Goal: Task Accomplishment & Management: Use online tool/utility

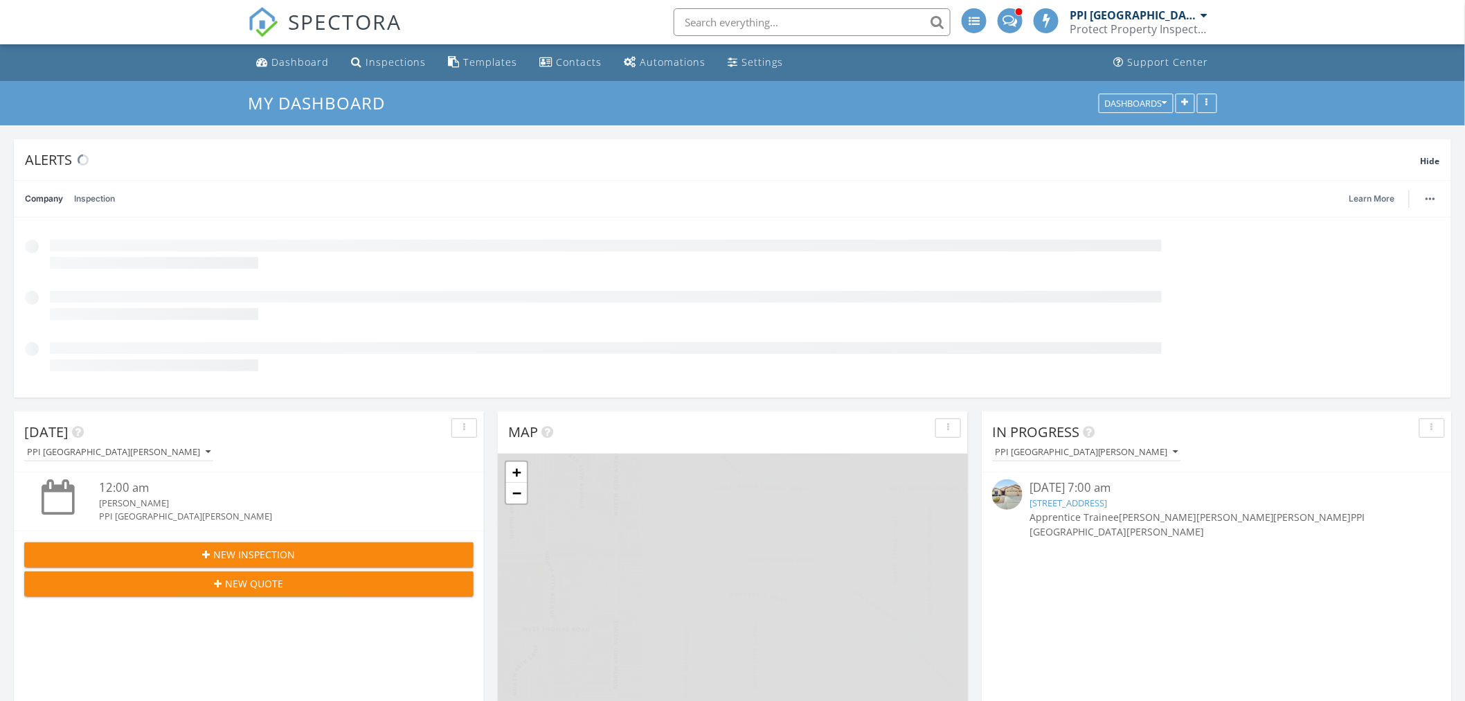
scroll to position [8, 8]
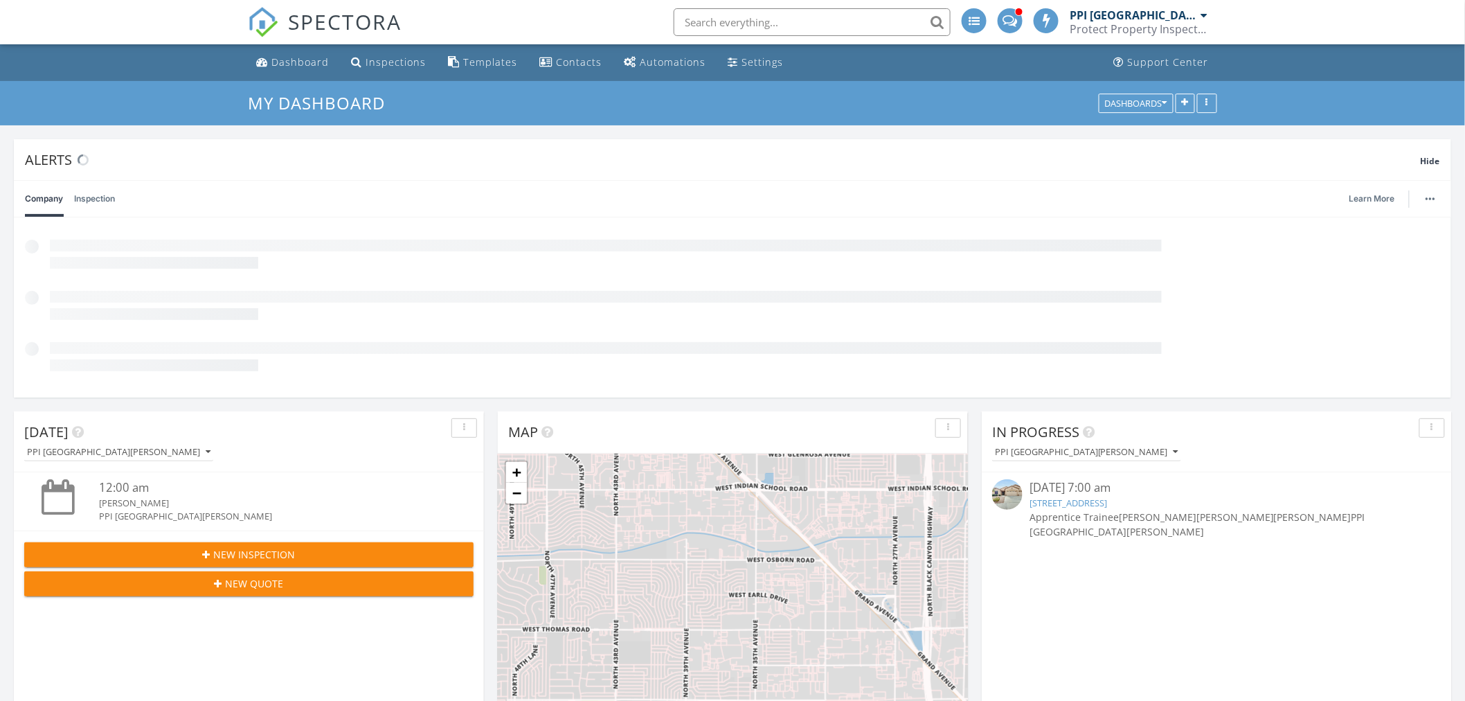
click at [1115, 26] on div "Protect Property Inspections" at bounding box center [1139, 29] width 139 height 14
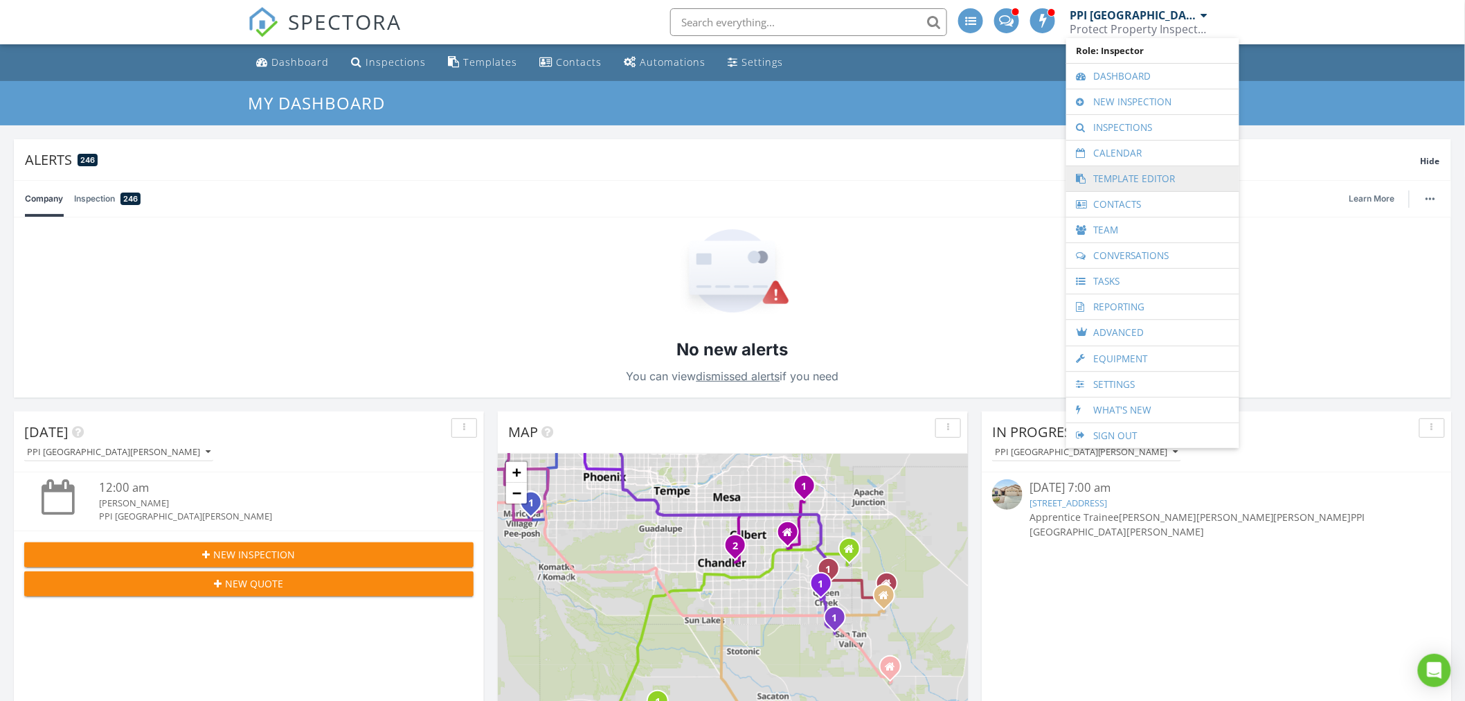
click at [1126, 178] on link "Template Editor" at bounding box center [1152, 178] width 159 height 25
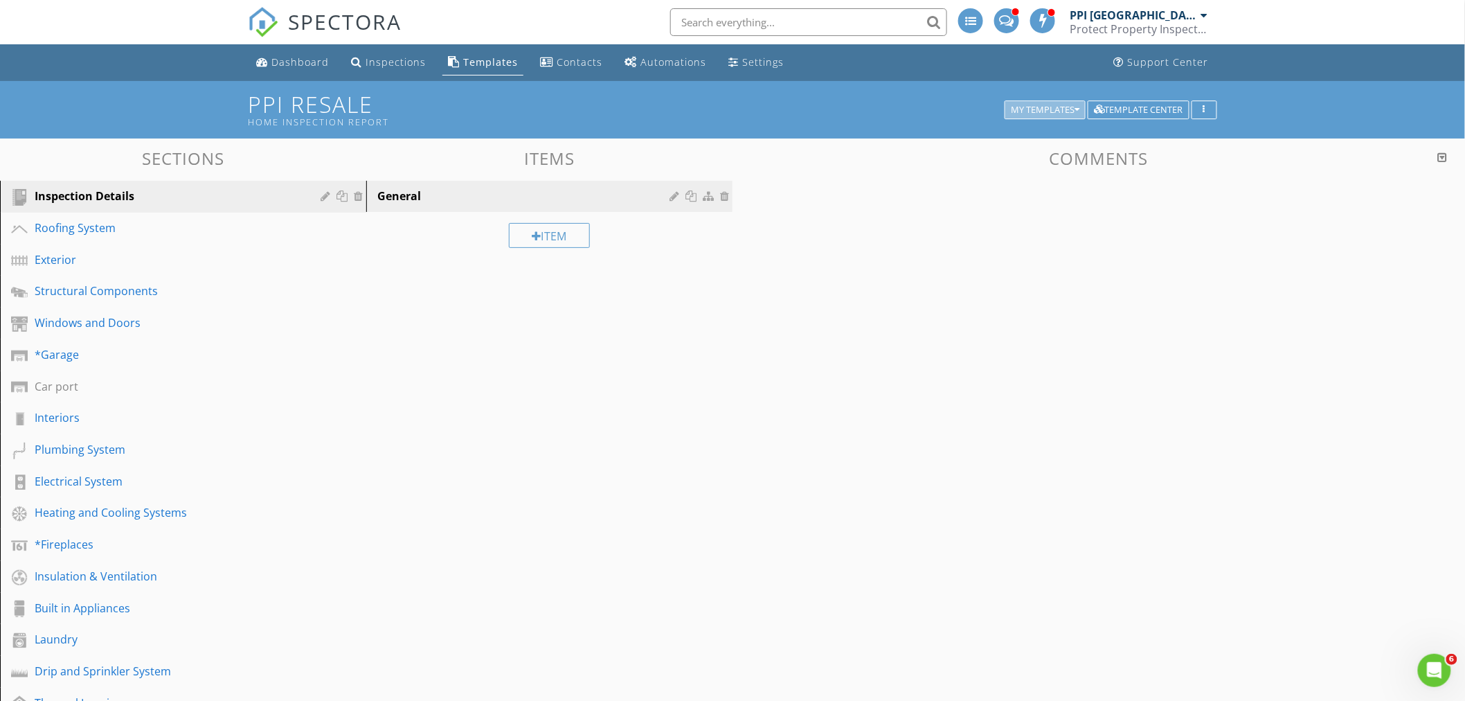
click at [1047, 105] on div "My Templates" at bounding box center [1045, 110] width 69 height 10
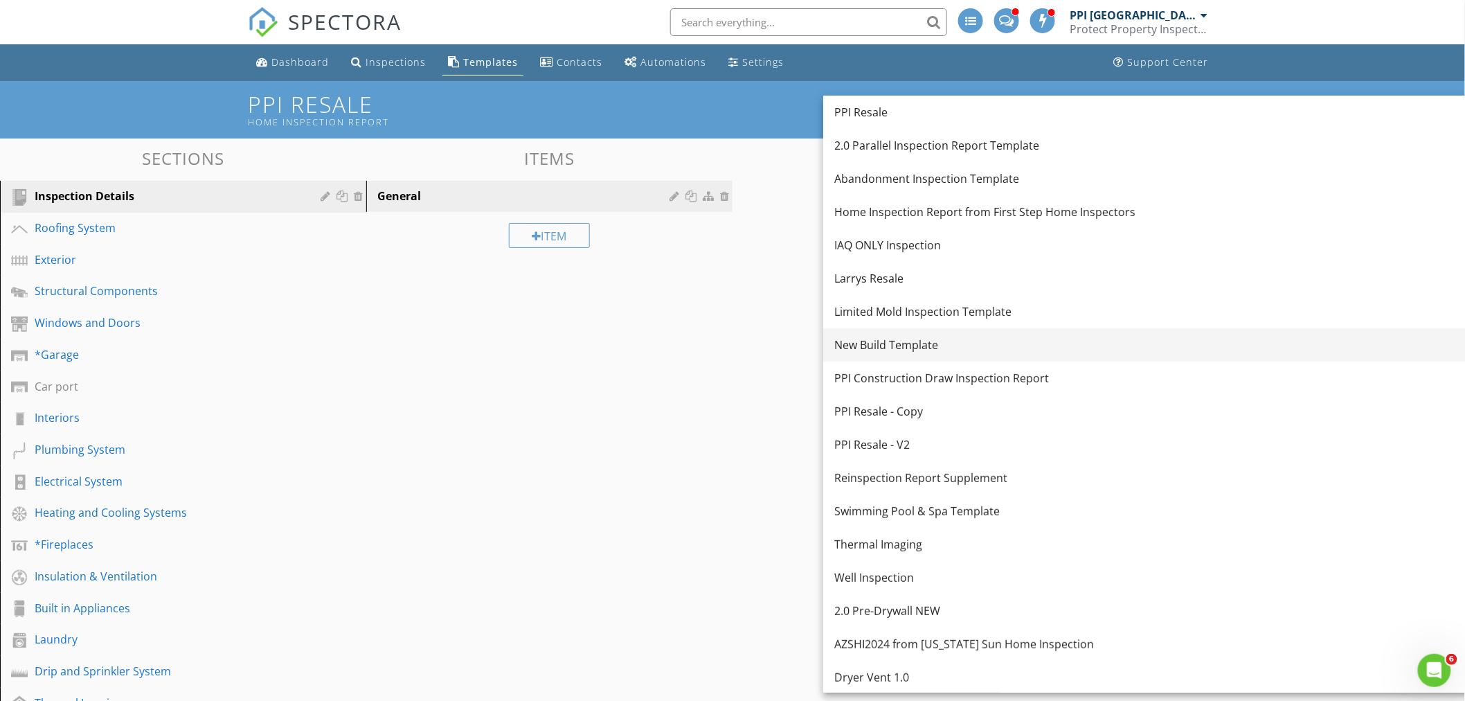
click at [908, 343] on div "New Build Template" at bounding box center [1148, 345] width 627 height 17
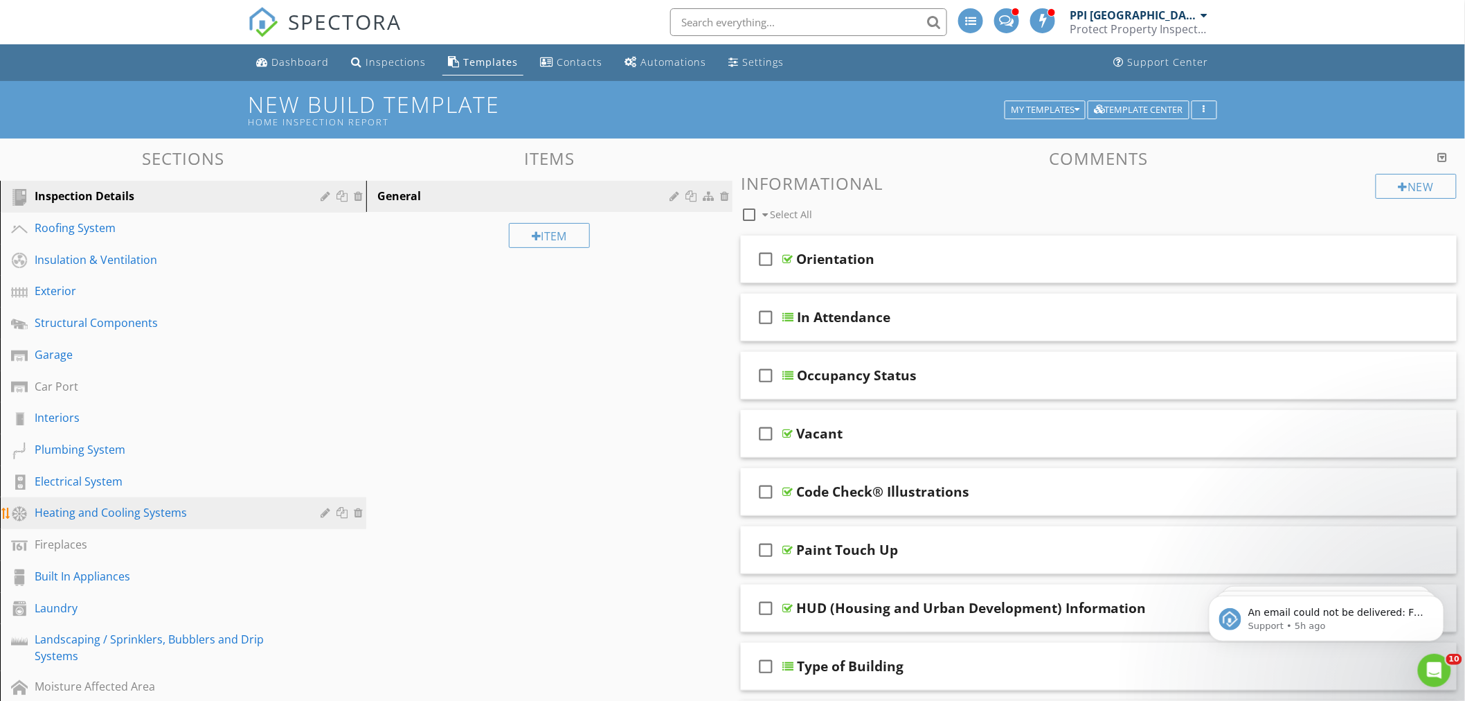
click at [65, 510] on div "Heating and Cooling Systems" at bounding box center [168, 512] width 266 height 17
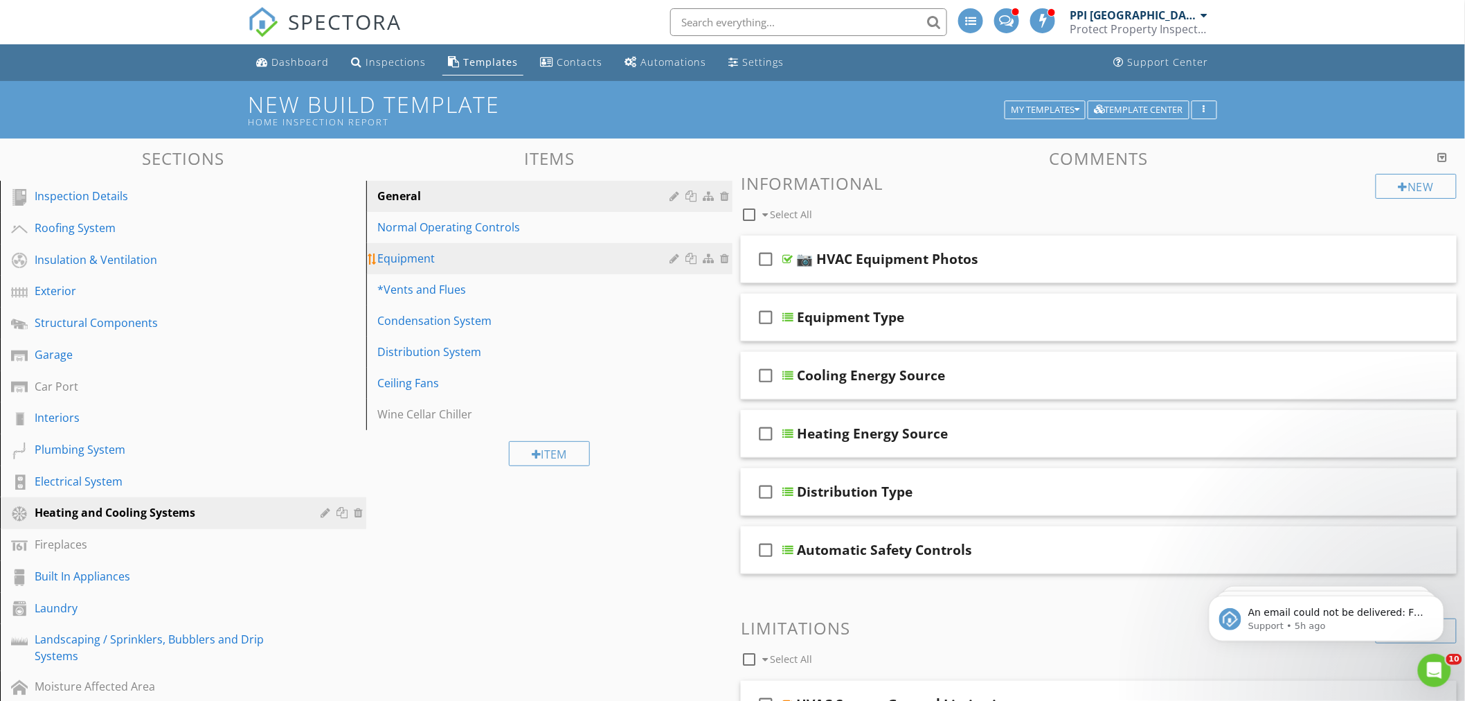
click at [419, 261] on div "Equipment" at bounding box center [525, 258] width 296 height 17
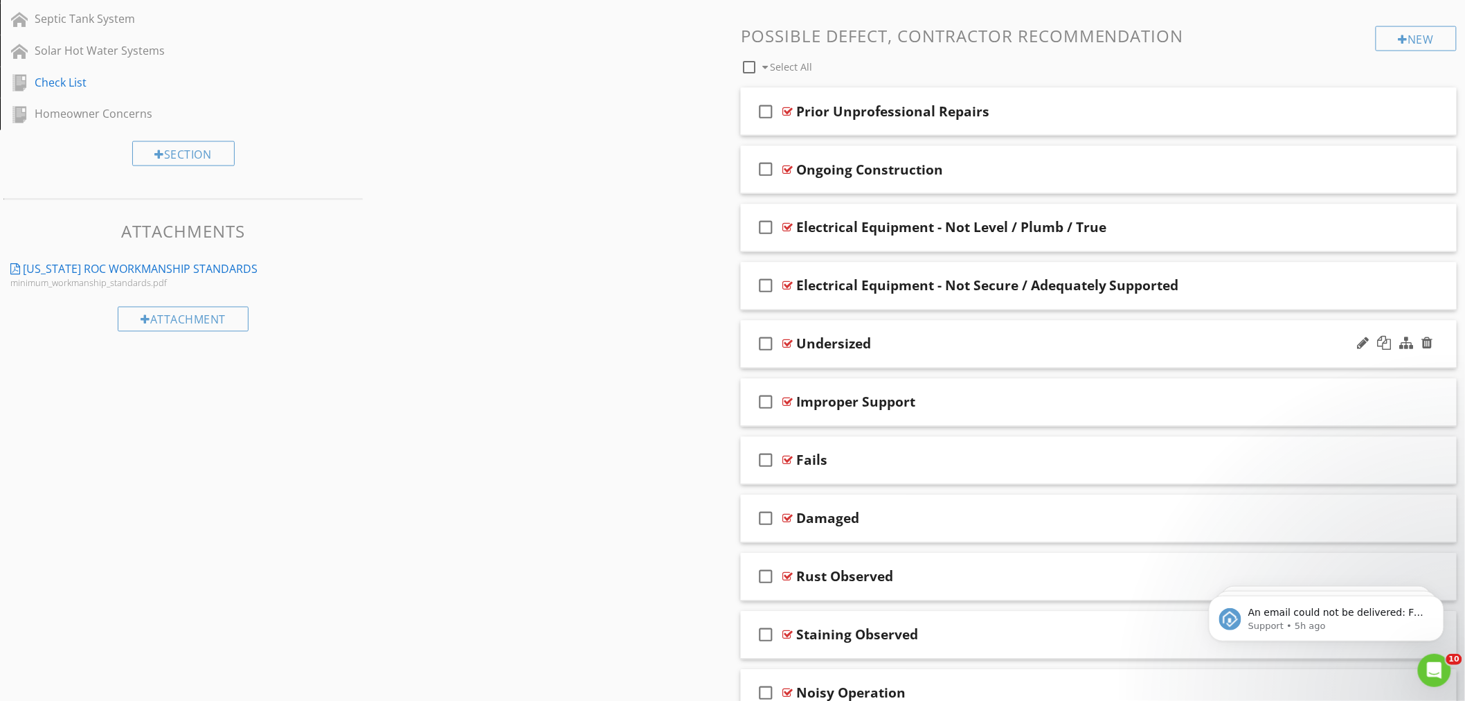
scroll to position [923, 0]
click at [1212, 280] on div "Electrical Equipment - Not Secure / Adequately Supported" at bounding box center [1054, 284] width 517 height 17
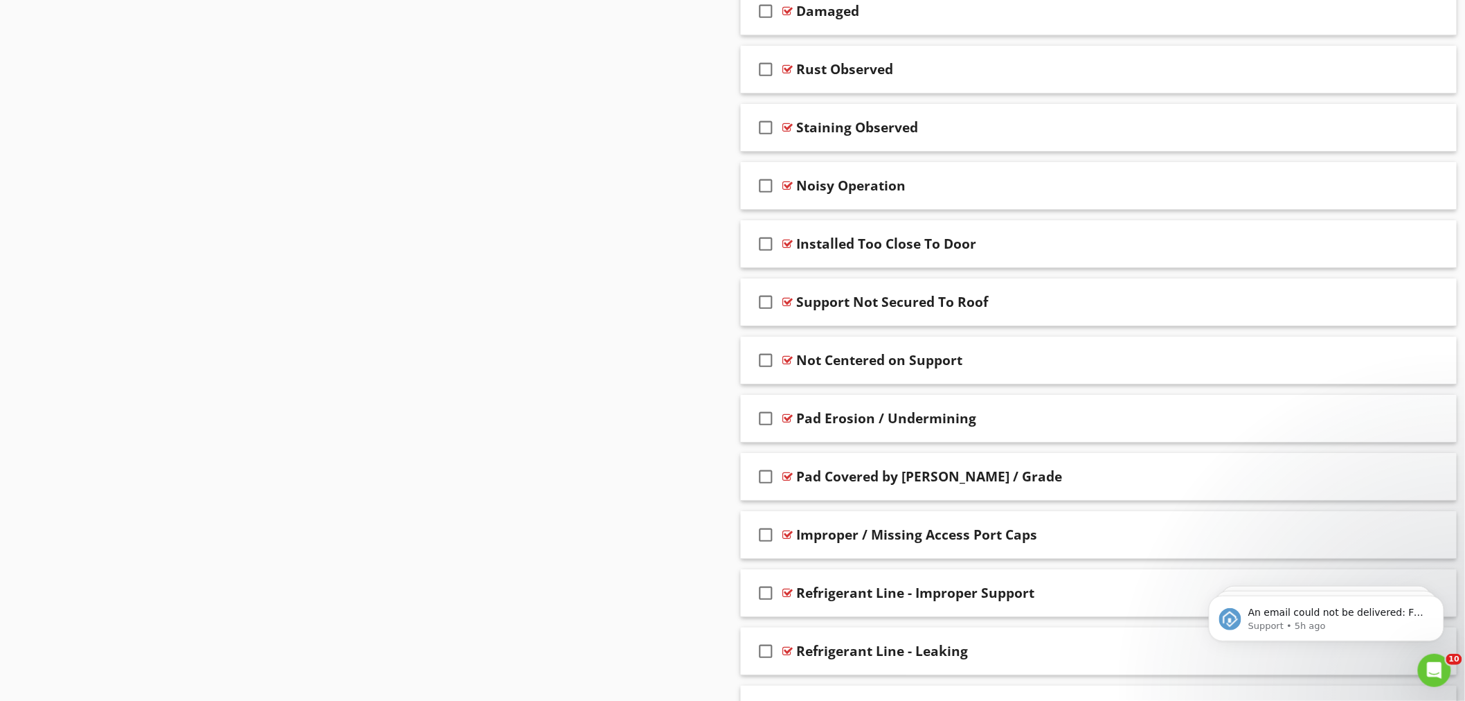
scroll to position [1880, 0]
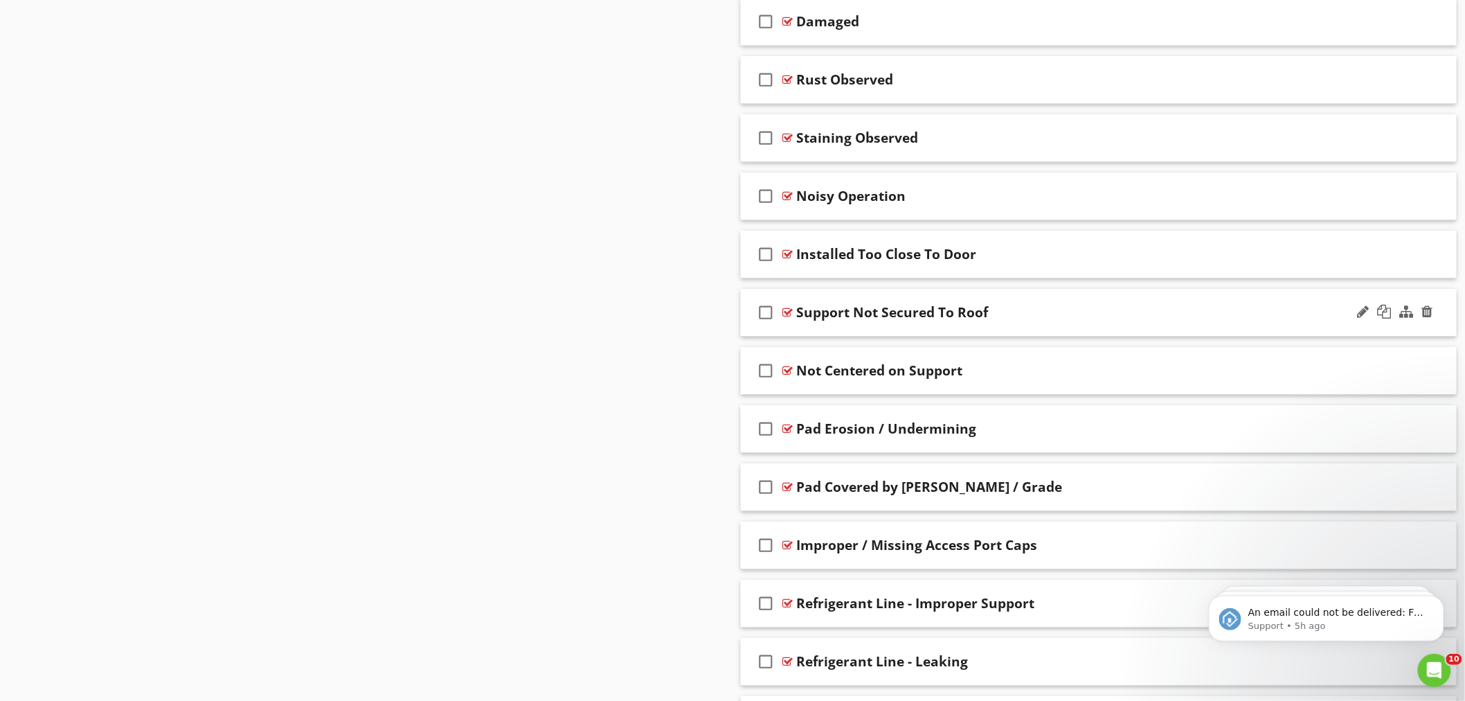
click at [1035, 312] on div "Support Not Secured To Roof" at bounding box center [1054, 312] width 517 height 17
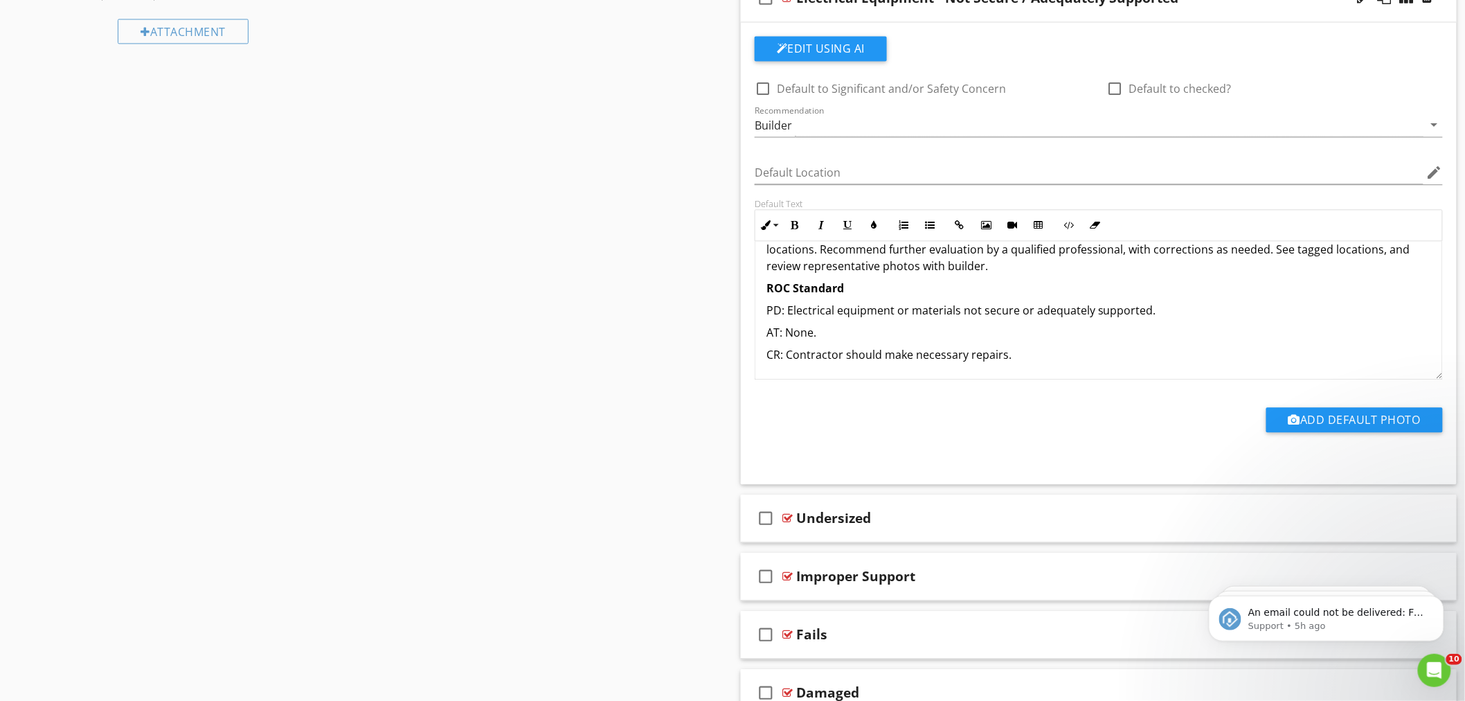
scroll to position [1188, 0]
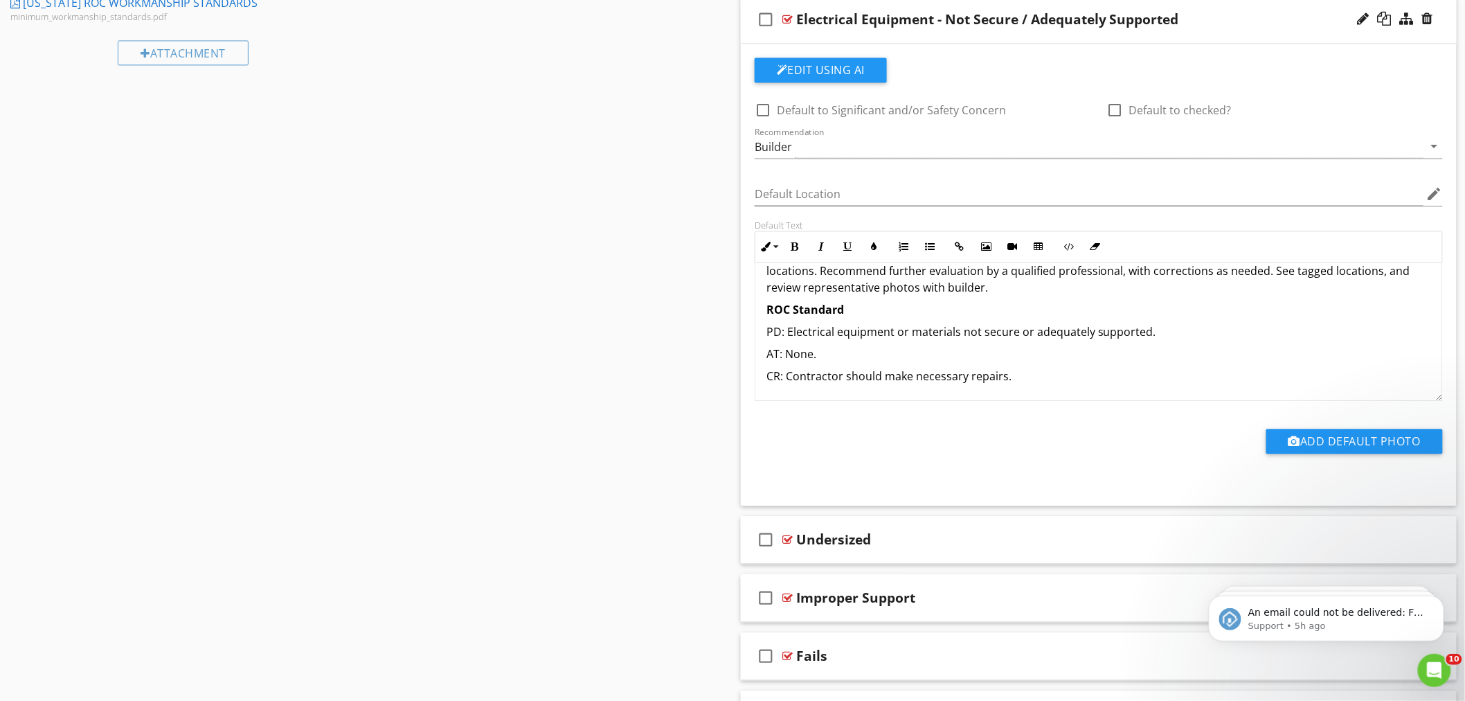
click at [992, 593] on div "Improper Support" at bounding box center [1054, 597] width 517 height 17
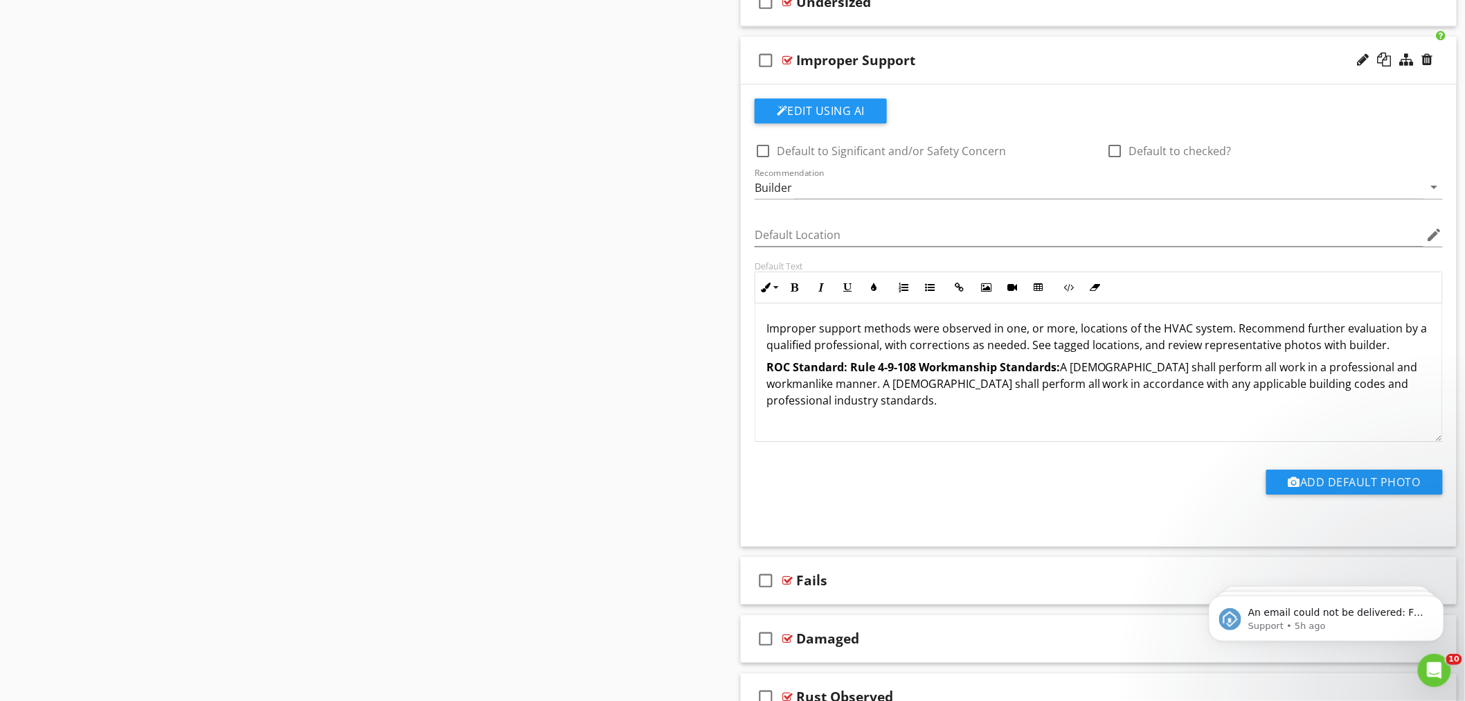
scroll to position [1727, 0]
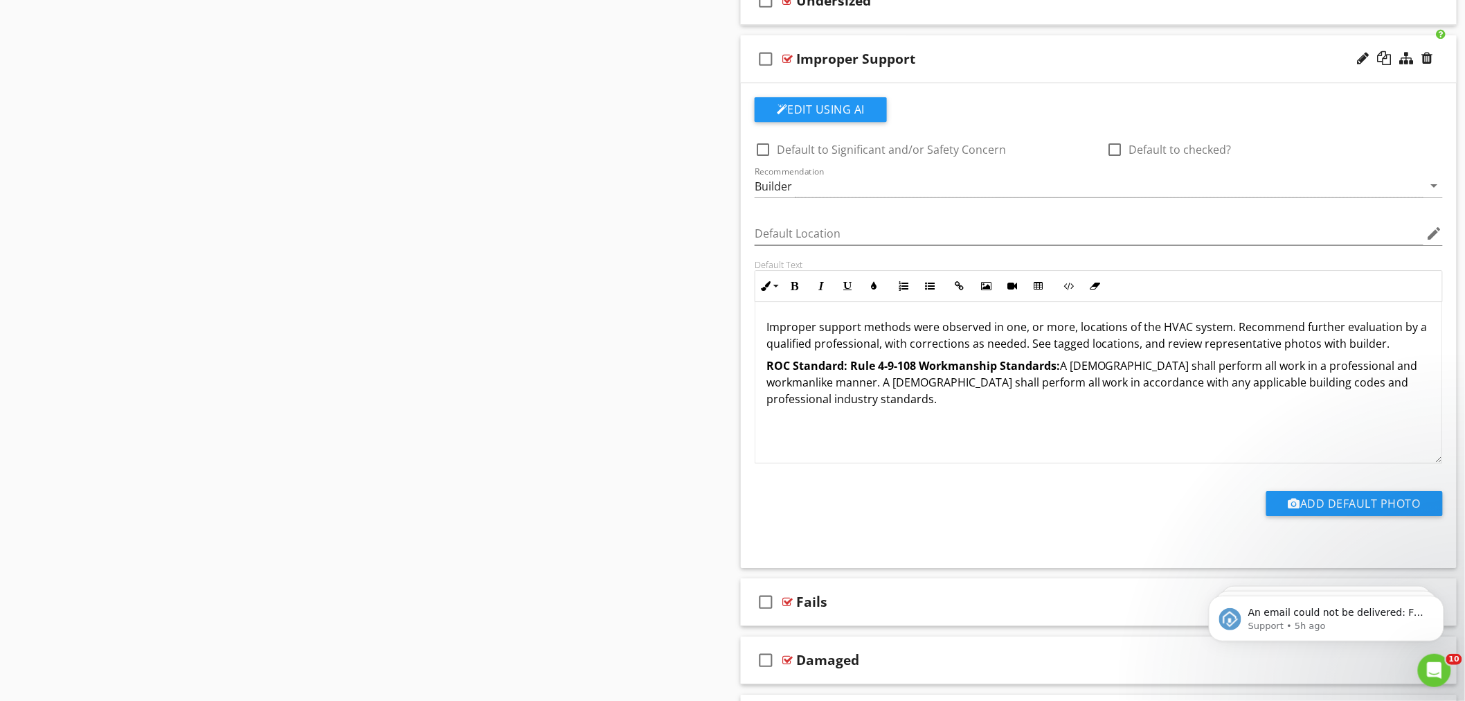
drag, startPoint x: 1439, startPoint y: 433, endPoint x: 1439, endPoint y: 456, distance: 22.9
click at [1439, 456] on div "Improper support methods were observed in one, or more, locations of the HVAC s…" at bounding box center [1099, 382] width 688 height 161
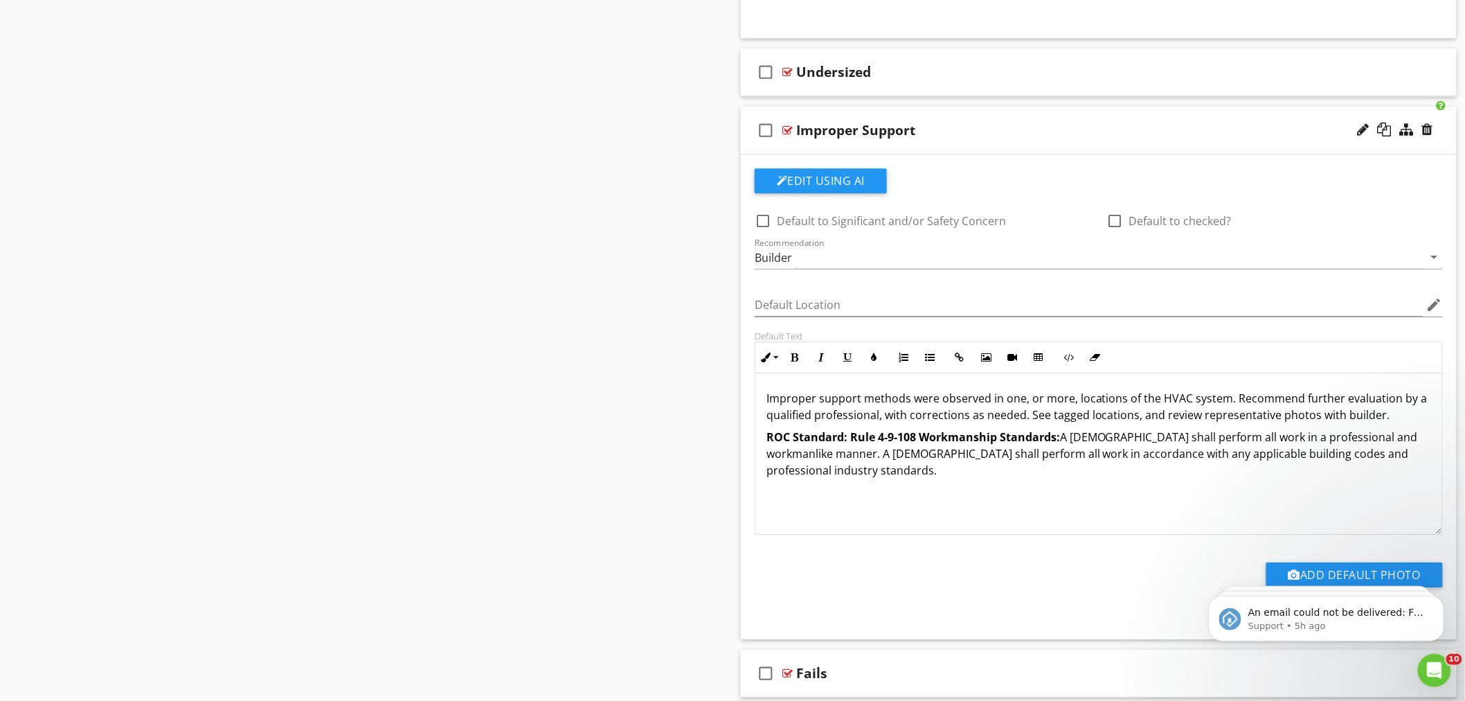
scroll to position [1650, 0]
